Goal: Entertainment & Leisure: Consume media (video, audio)

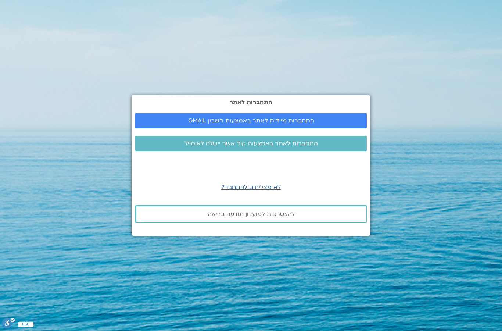
click at [226, 147] on span "התחברות לאתר באמצעות קוד אשר יישלח לאימייל" at bounding box center [251, 143] width 133 height 7
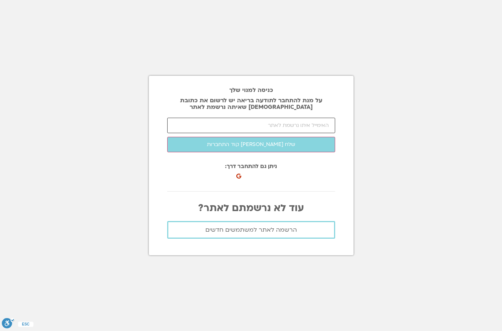
click at [226, 133] on input "email" at bounding box center [251, 125] width 168 height 15
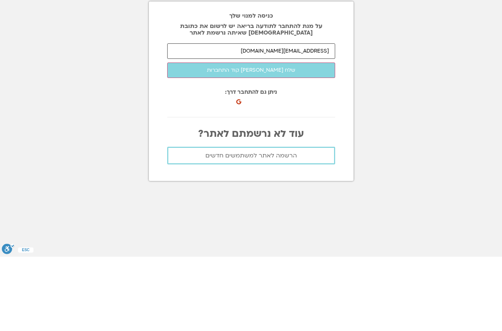
type input "[EMAIL_ADDRESS][DOMAIN_NAME]"
click at [236, 137] on button "שלח [PERSON_NAME] קוד התחברות" at bounding box center [251, 144] width 168 height 15
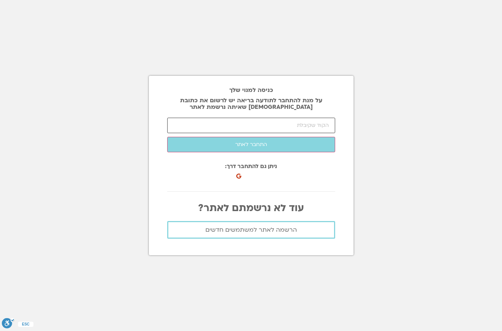
click at [271, 118] on input "number" at bounding box center [251, 125] width 168 height 15
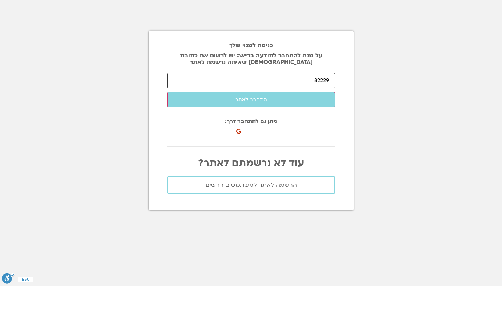
type input "82229"
click at [231, 137] on button "התחבר לאתר" at bounding box center [251, 144] width 168 height 15
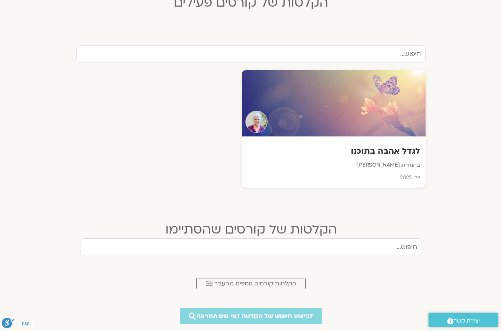
scroll to position [217, 0]
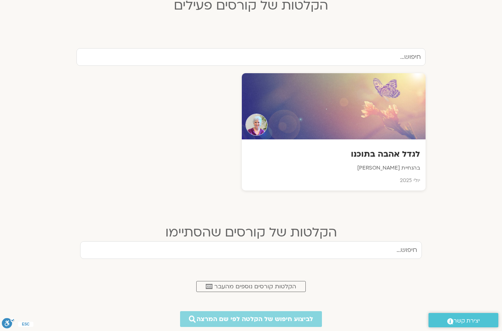
click at [328, 120] on div at bounding box center [334, 106] width 184 height 66
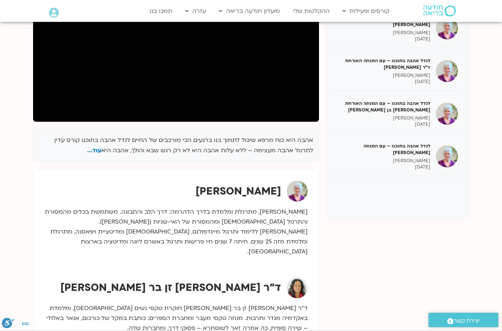
scroll to position [147, 0]
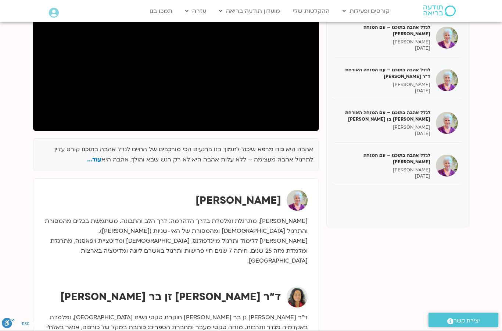
click at [98, 162] on span "עוד..." at bounding box center [94, 160] width 14 height 8
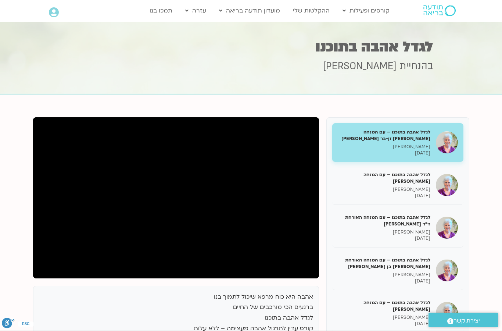
scroll to position [0, 0]
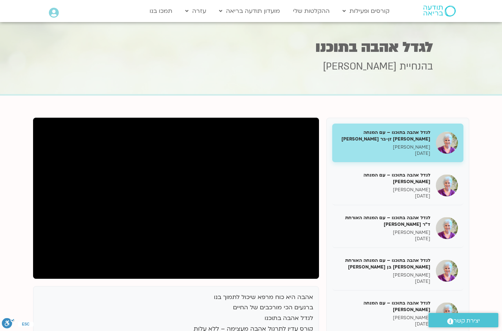
click at [386, 181] on h5 "לגדל אהבה בתוכנו – עם המנחה [PERSON_NAME]" at bounding box center [384, 178] width 93 height 13
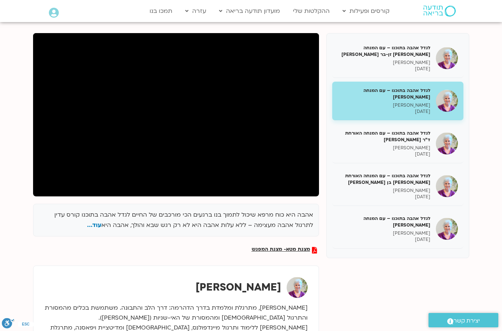
scroll to position [80, 0]
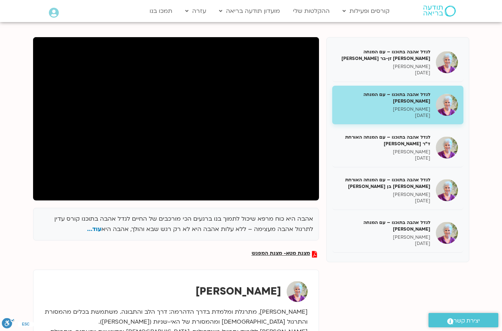
click at [401, 141] on h5 "לגדל אהבה בתוכנו – עם המנחה האורחת ד"ר [PERSON_NAME]" at bounding box center [384, 140] width 93 height 13
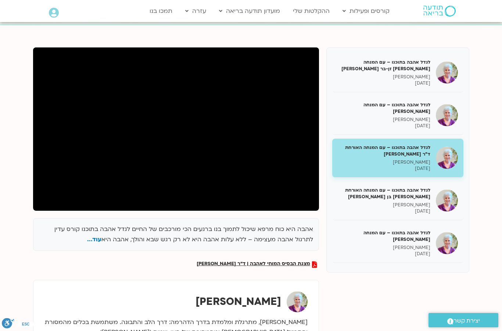
scroll to position [100, 0]
